Goal: Task Accomplishment & Management: Manage account settings

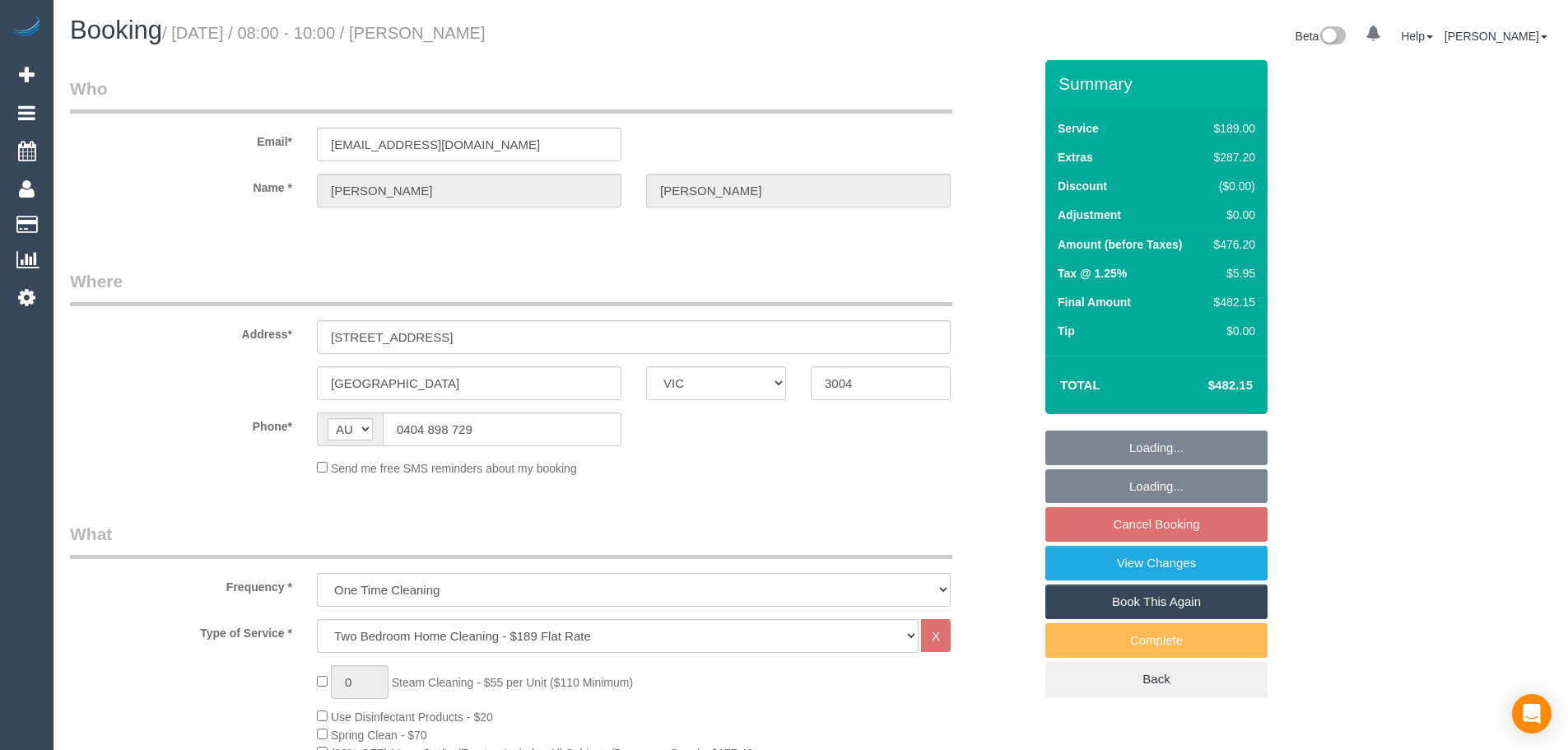
select select "VIC"
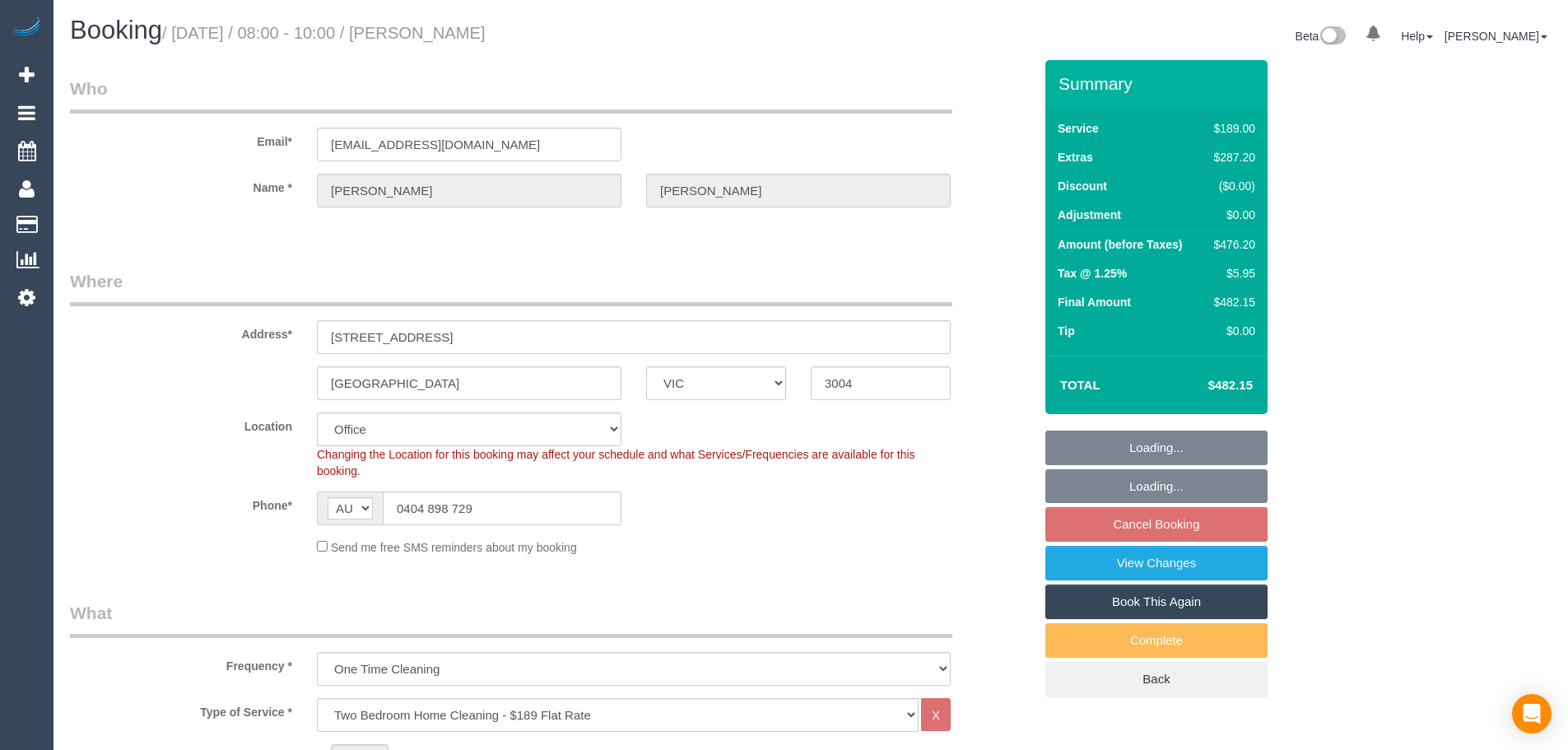
select select "number:28"
select select "number:14"
select select "number:19"
select select "number:24"
select select "number:26"
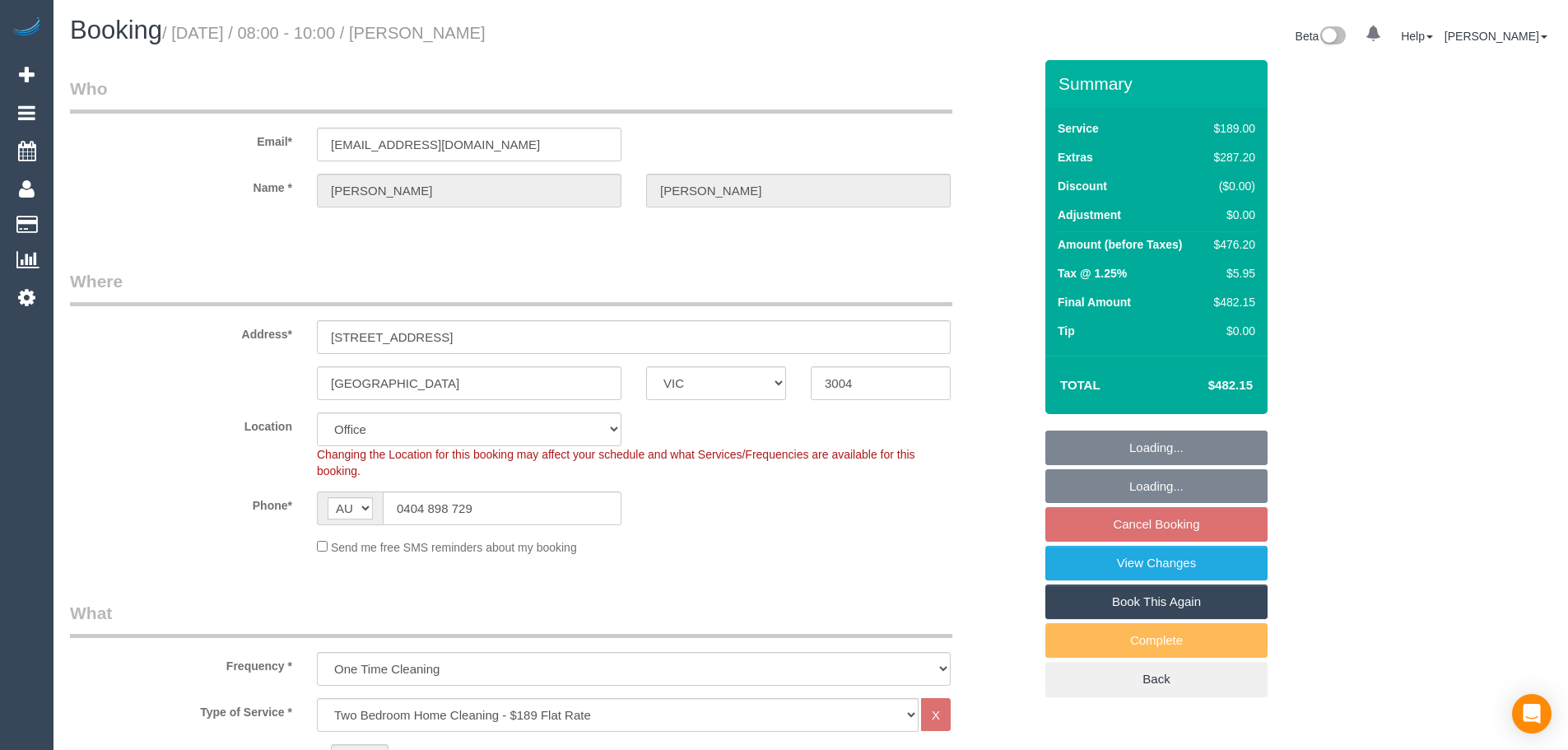
select select "object:2103"
select select "string:stripe-pm_1SG3un2GScqysDRVqkqgrMPN"
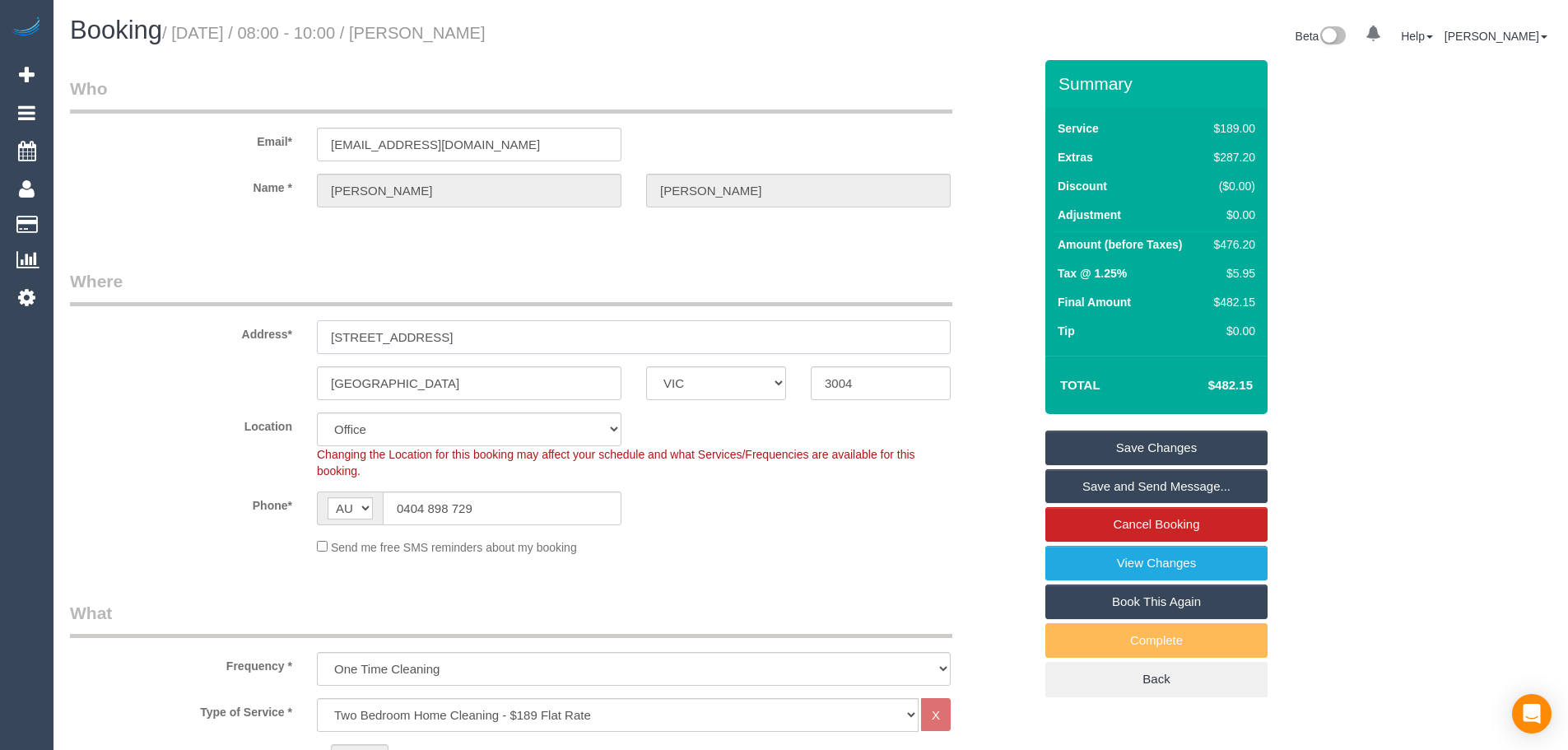
drag, startPoint x: 500, startPoint y: 336, endPoint x: 249, endPoint y: 336, distance: 251.0
click at [249, 336] on div "Address* [STREET_ADDRESS]" at bounding box center [551, 311] width 987 height 85
